Goal: Task Accomplishment & Management: Complete application form

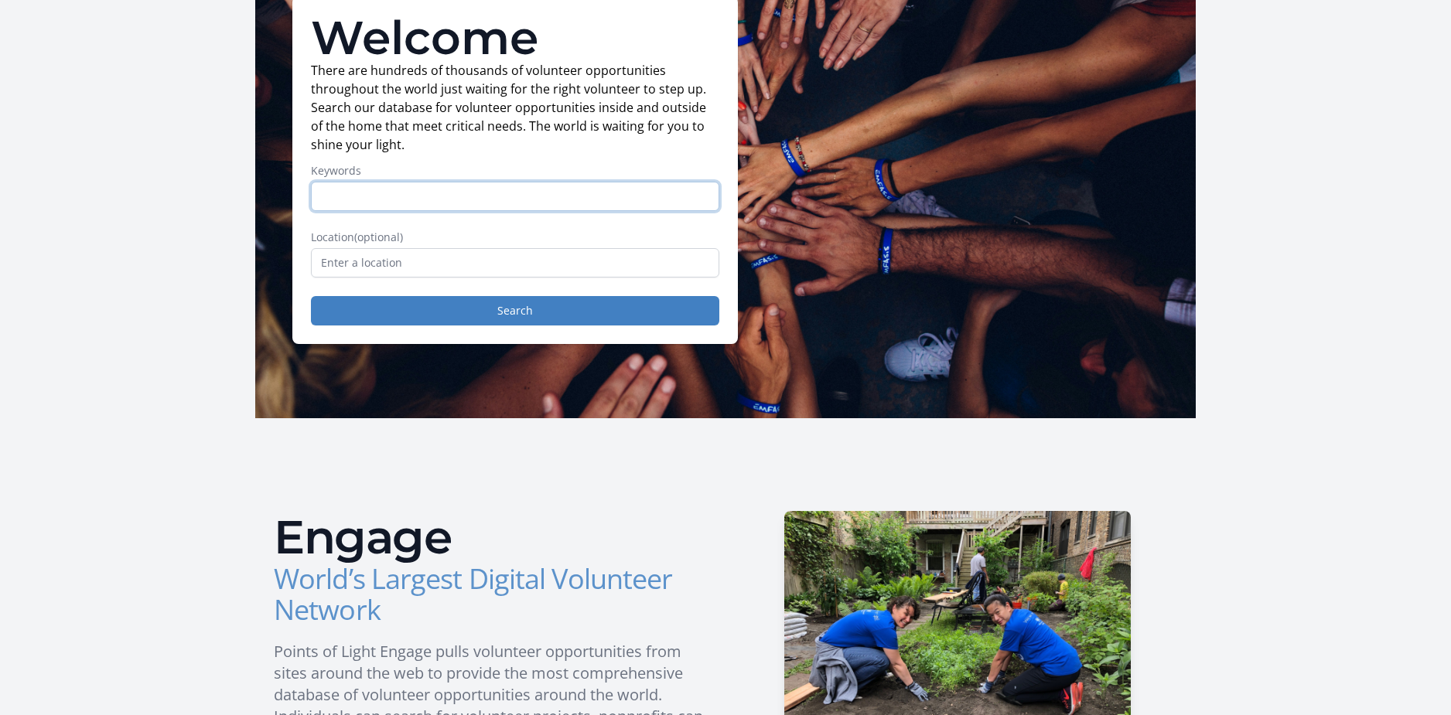
scroll to position [117, 0]
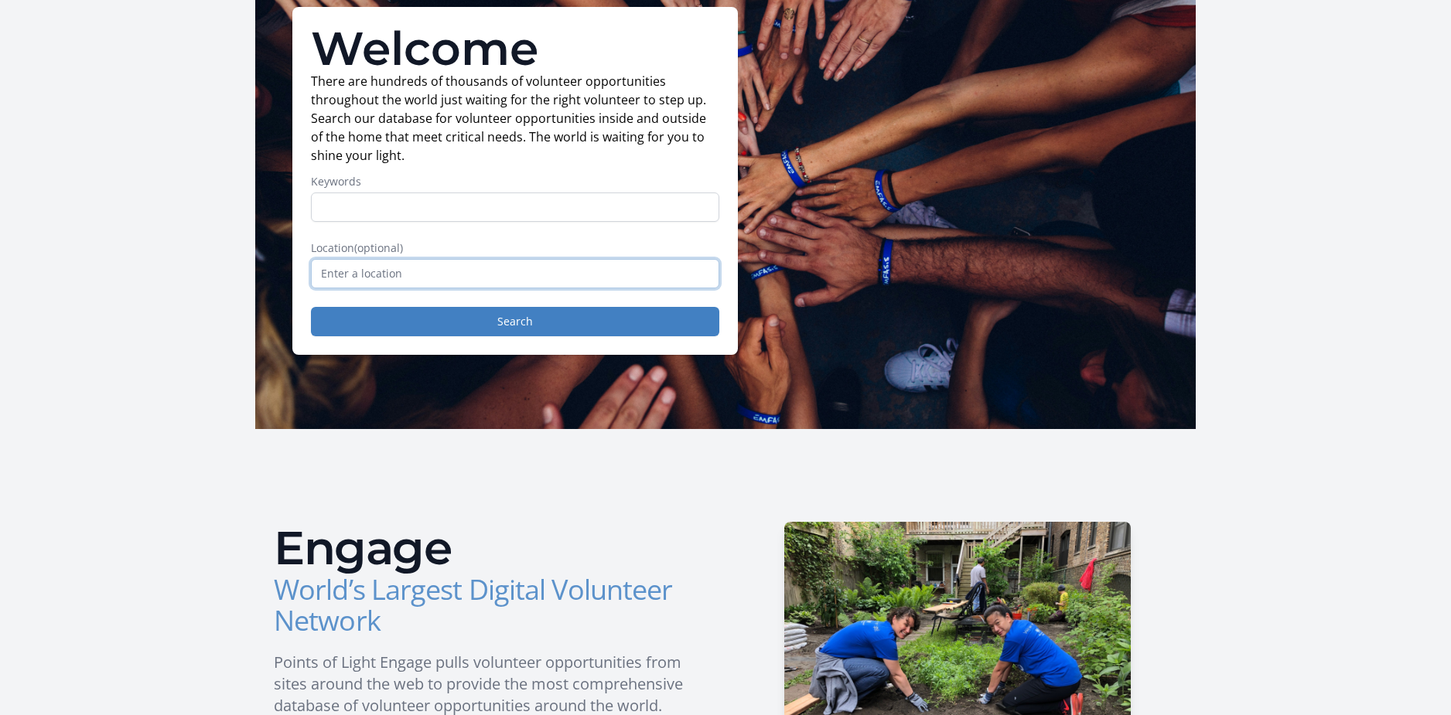
click at [520, 285] on input "text" at bounding box center [515, 273] width 408 height 29
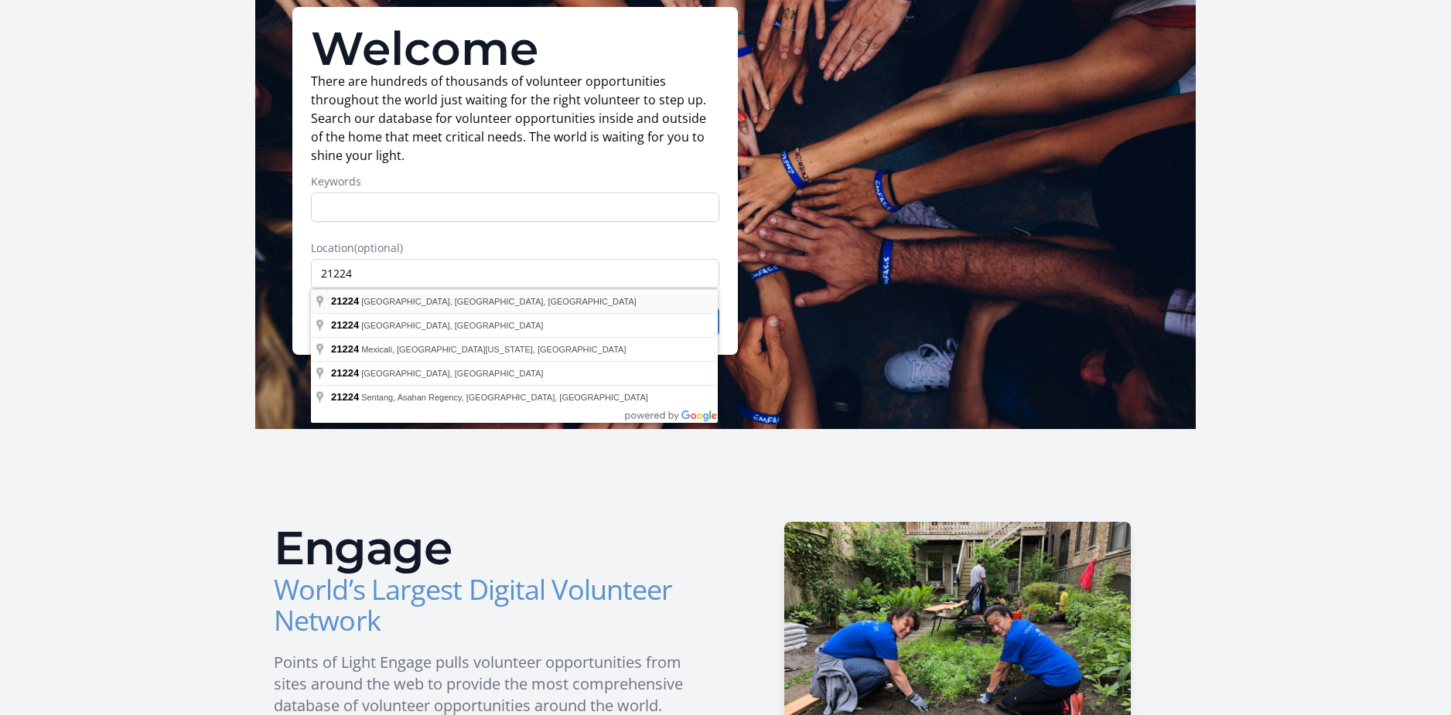
type input "[GEOGRAPHIC_DATA], [GEOGRAPHIC_DATA]"
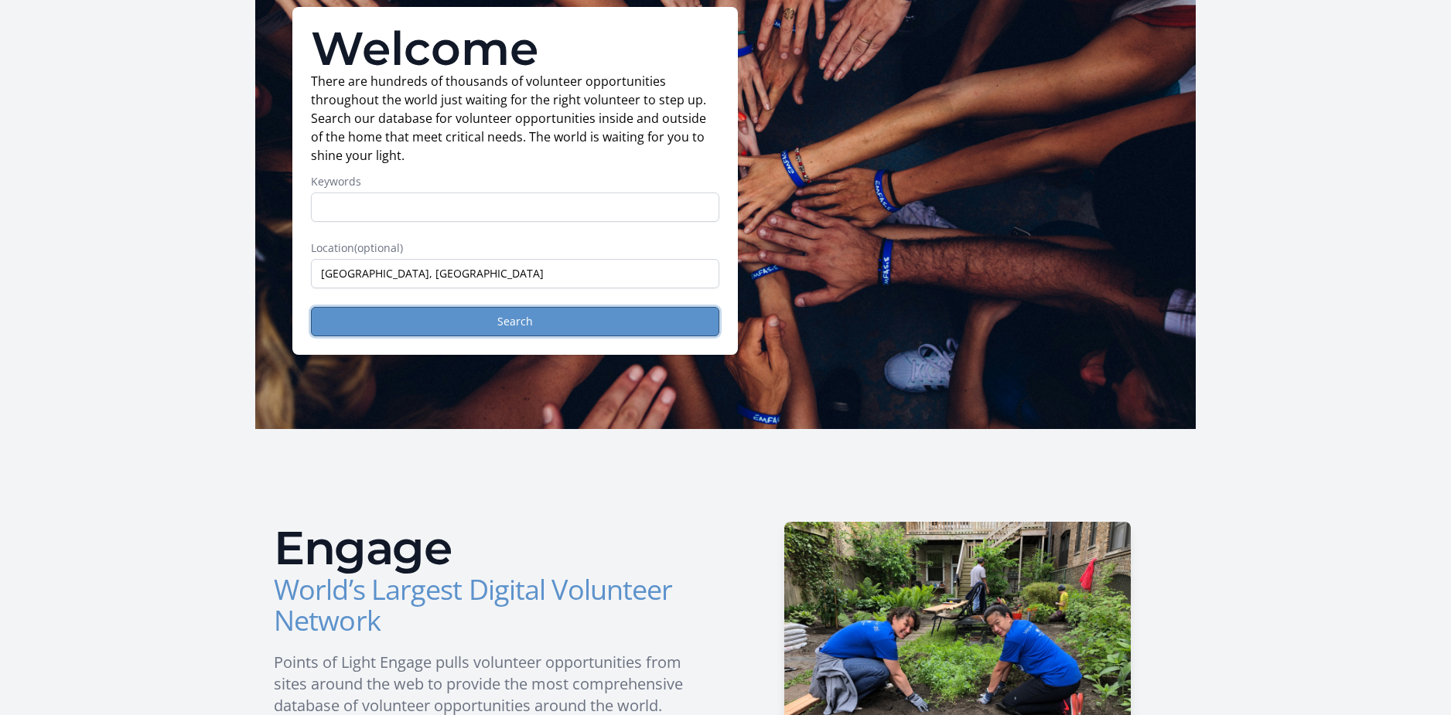
click at [449, 324] on button "Search" at bounding box center [515, 321] width 408 height 29
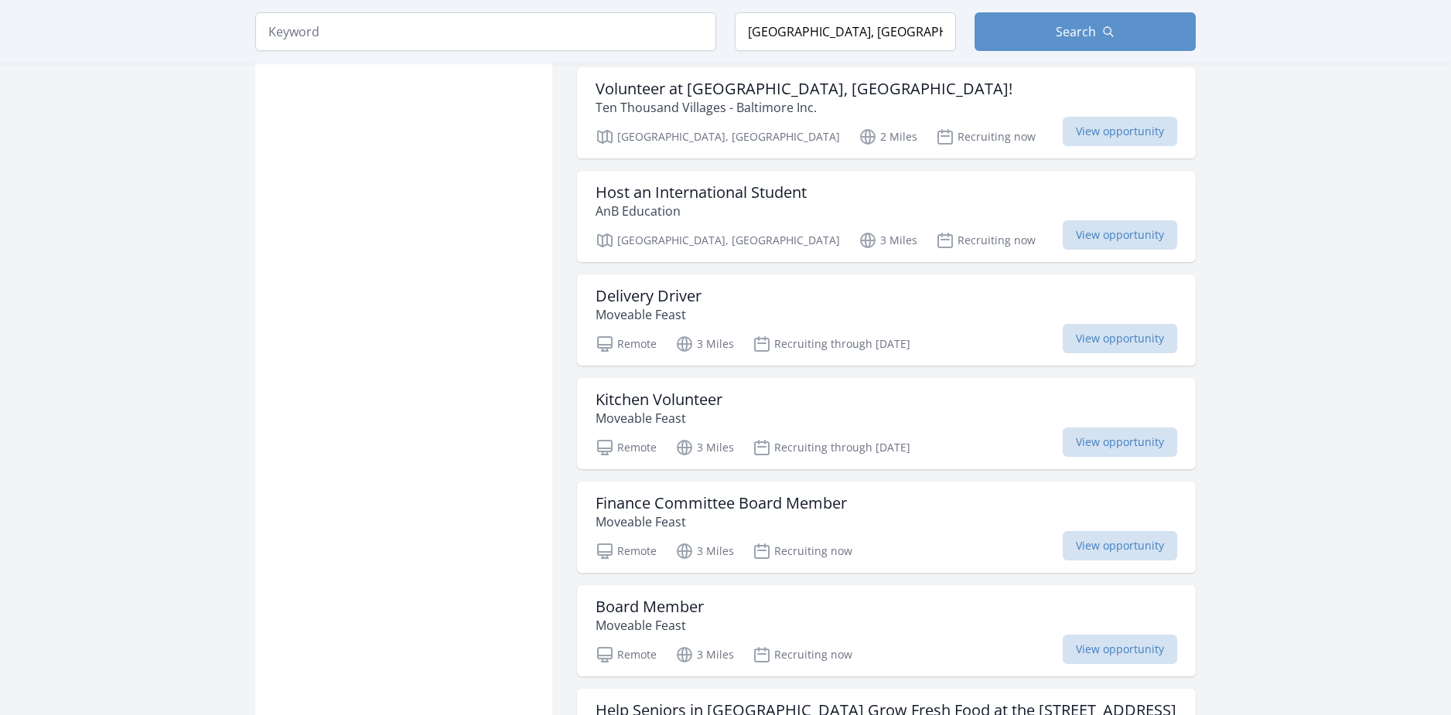
scroll to position [1422, 0]
click at [690, 390] on h3 "Kitchen Volunteer" at bounding box center [658, 399] width 127 height 19
click at [1117, 427] on span "View opportunity" at bounding box center [1120, 441] width 114 height 29
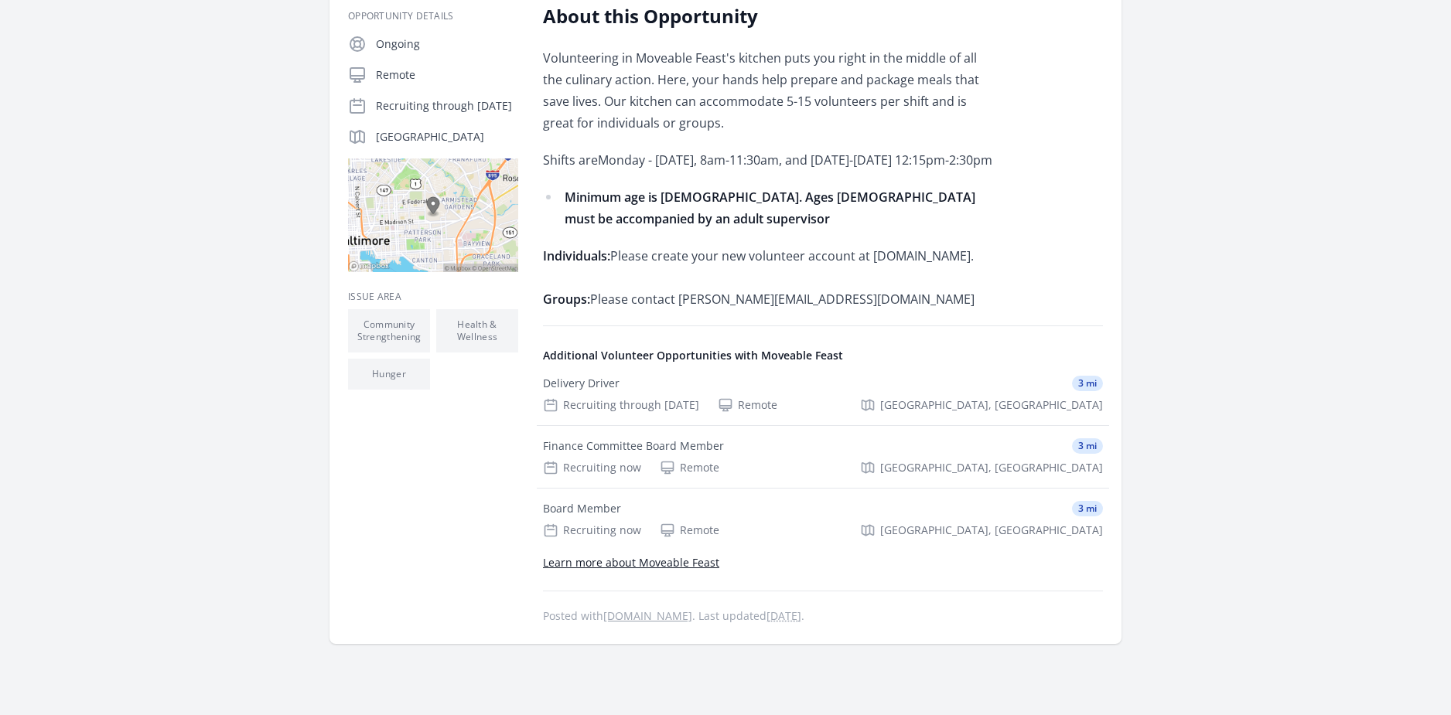
scroll to position [279, 0]
click at [599, 539] on div "Recruiting now" at bounding box center [592, 531] width 98 height 15
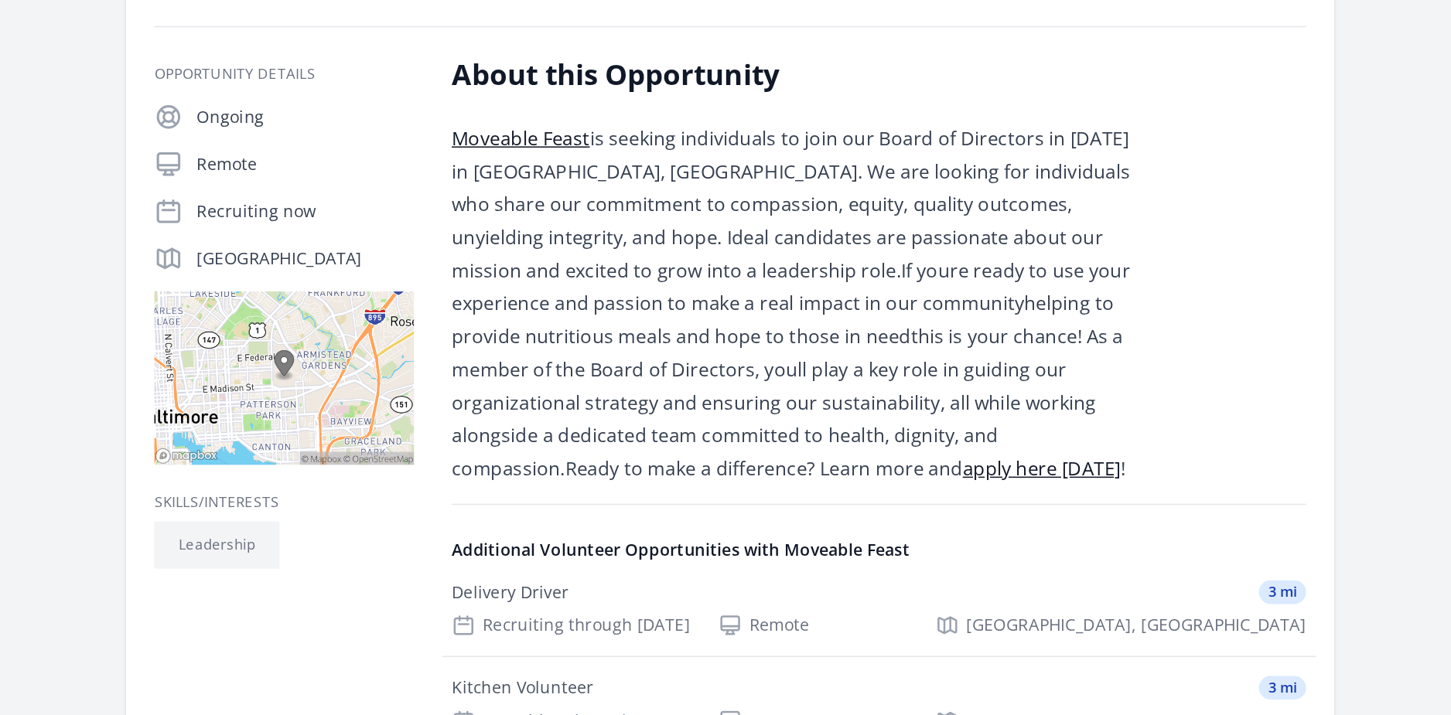
scroll to position [8, 0]
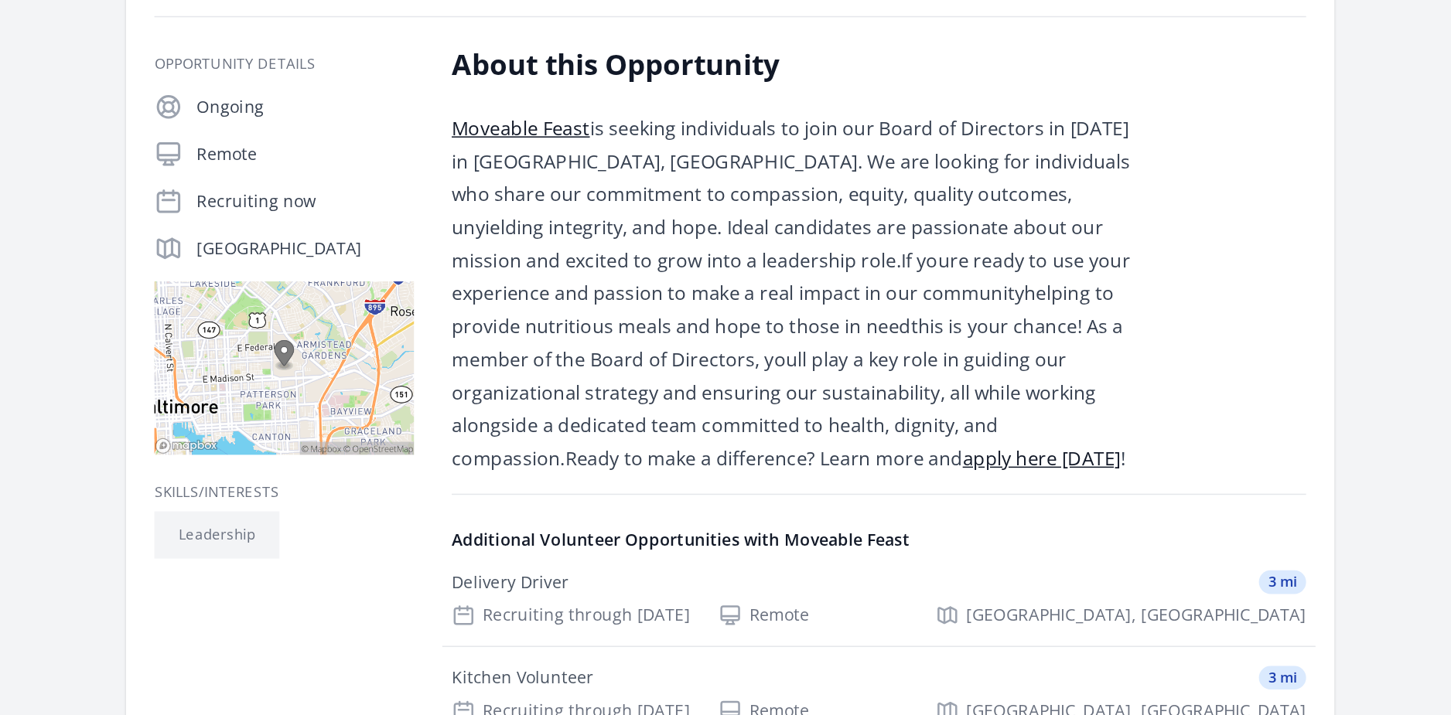
click at [878, 548] on link "apply here today" at bounding box center [930, 546] width 104 height 17
